Goal: Information Seeking & Learning: Learn about a topic

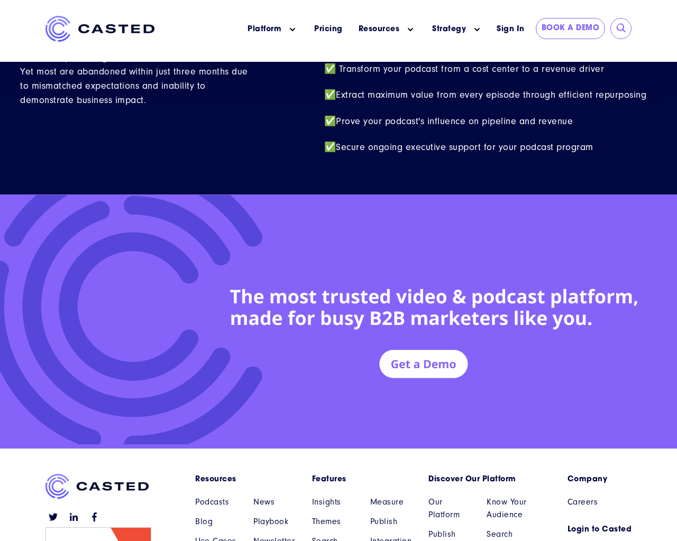
scroll to position [4623, 0]
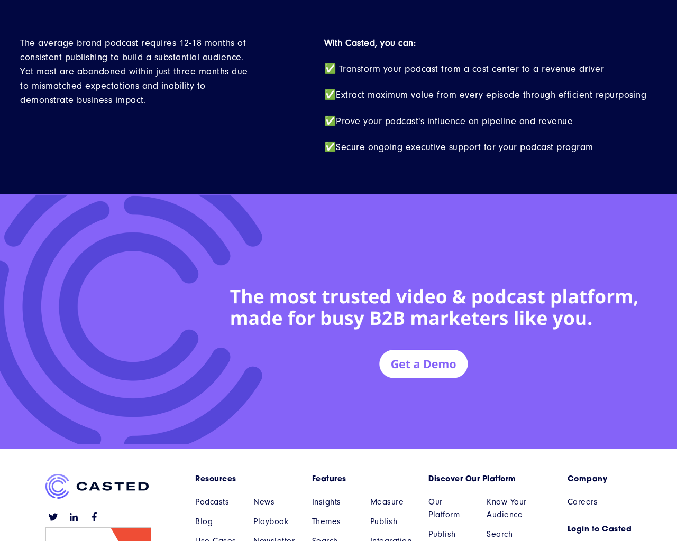
scroll to position [4623, 0]
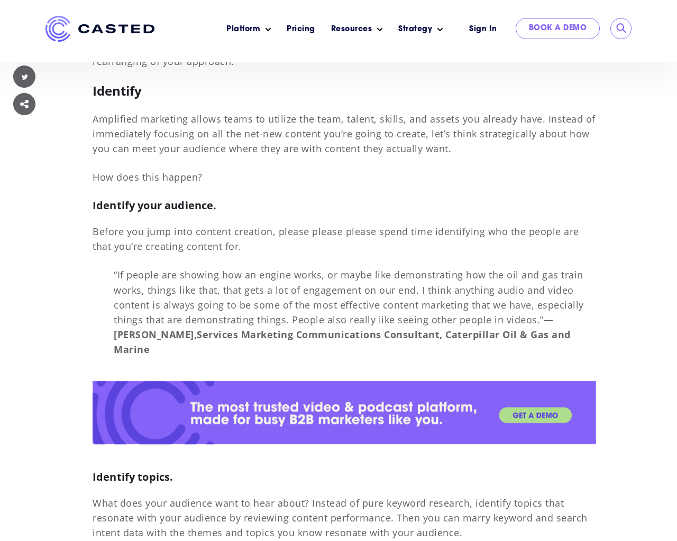
scroll to position [7931, 0]
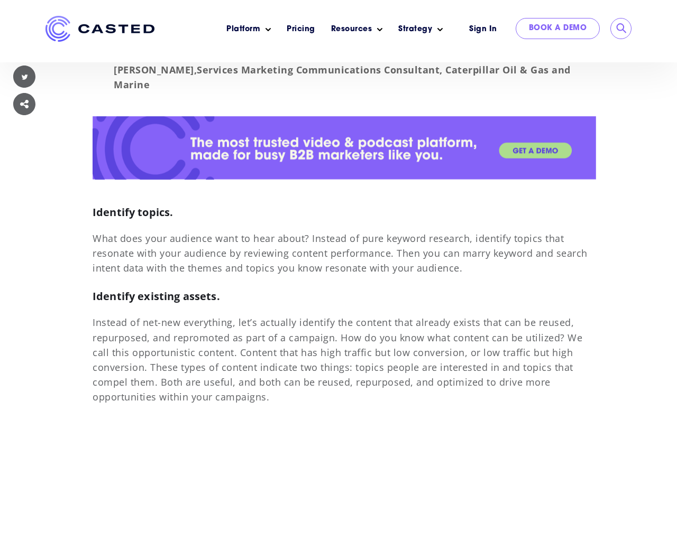
scroll to position [7931, 0]
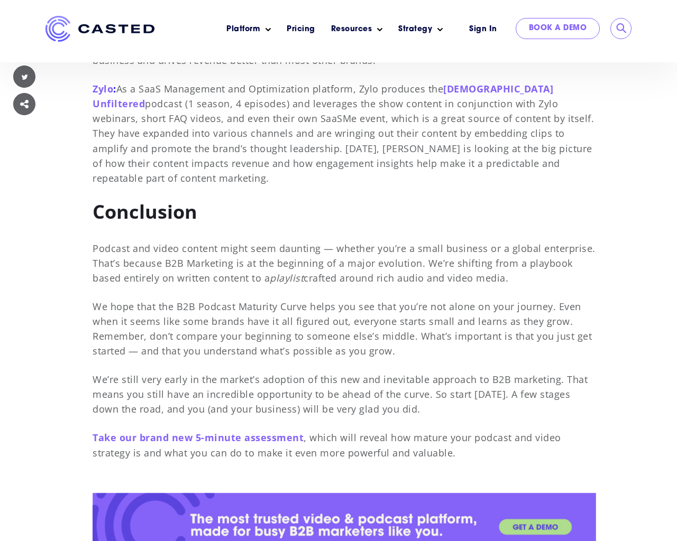
scroll to position [7931, 0]
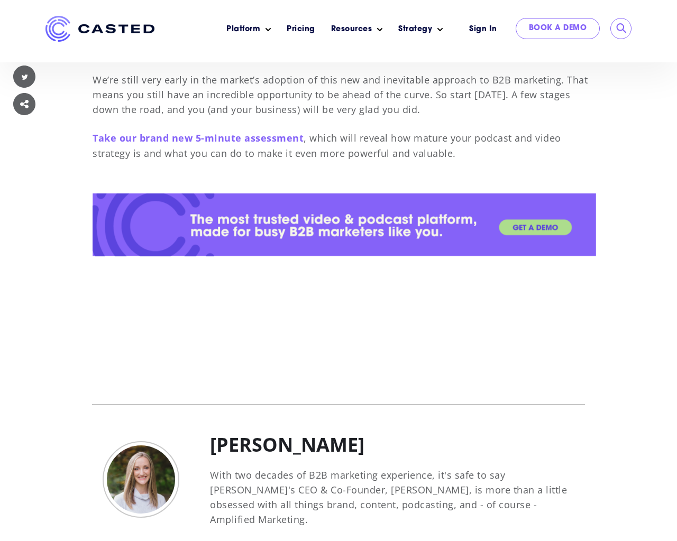
scroll to position [7931, 0]
